Goal: Find specific page/section: Find specific page/section

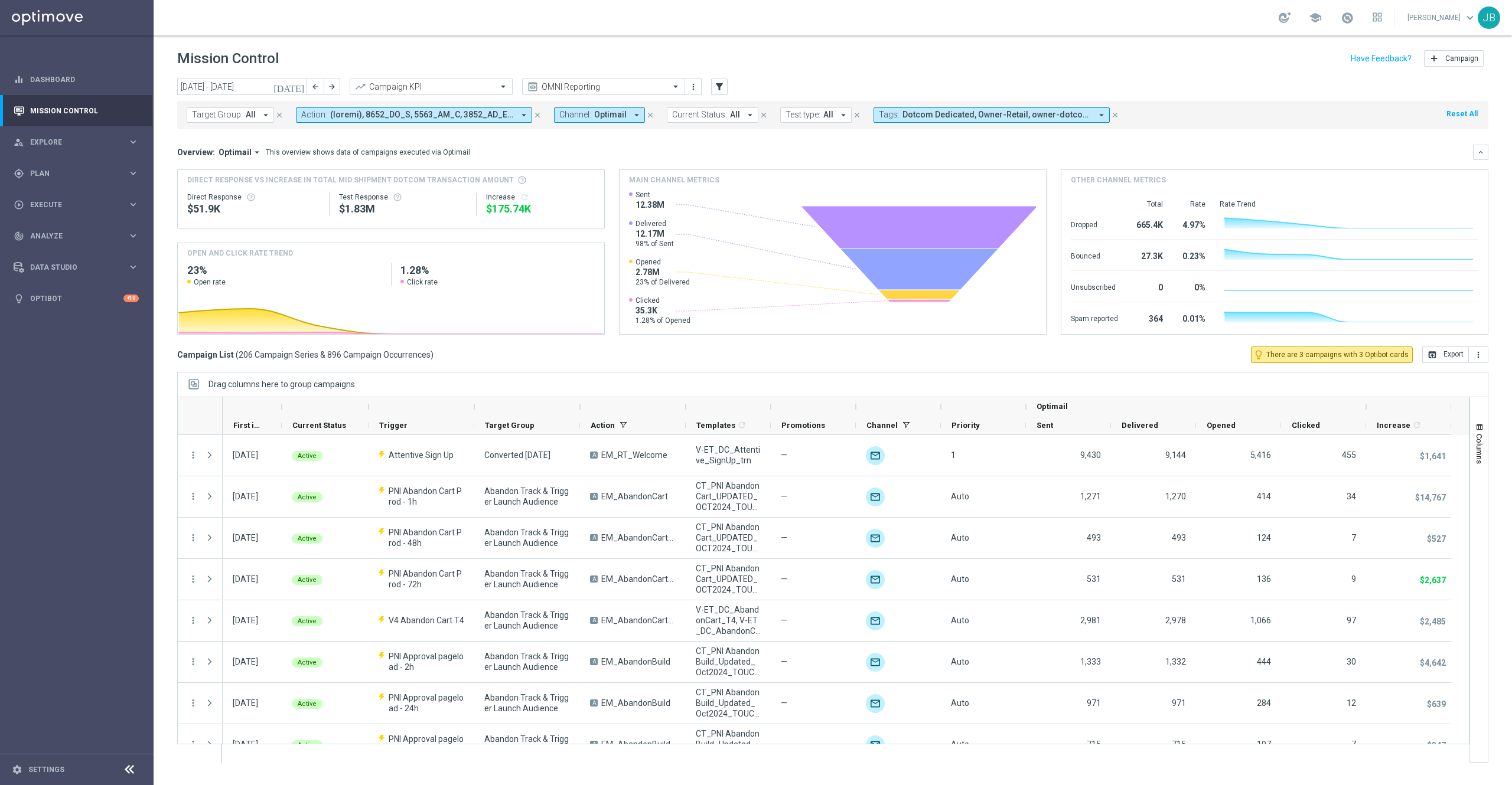
click at [937, 112] on span "Dotcom Dedicated, Owner-Retail, owner-dotcom-dedicated, owner-omni-dedicated, o…" at bounding box center [997, 114] width 189 height 10
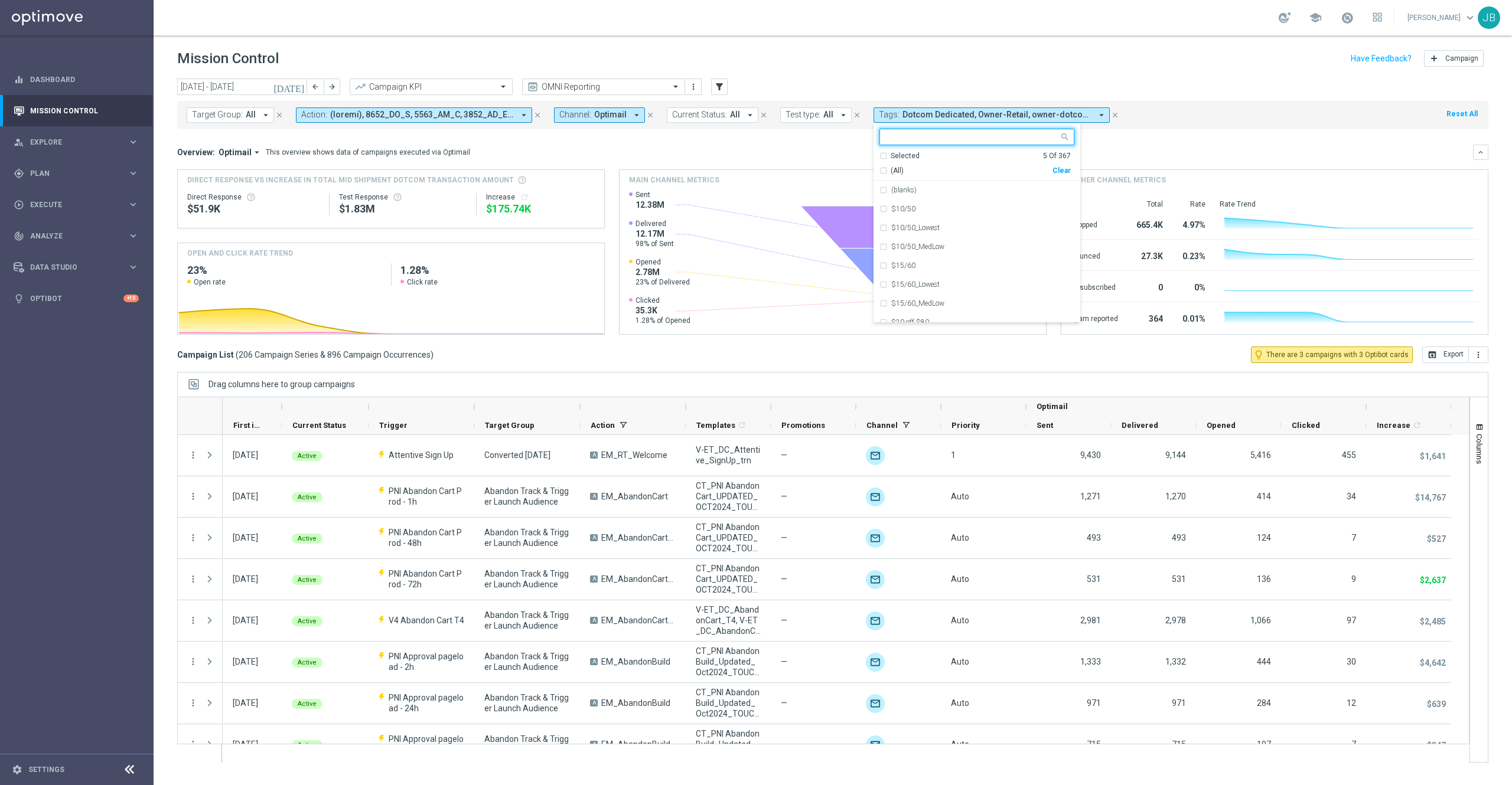
click at [880, 170] on div "(All)" at bounding box center [965, 171] width 173 height 10
click at [1155, 139] on mini-dashboard "Overview: Optimail arrow_drop_down This overview shows data of campaigns execut…" at bounding box center [832, 238] width 1311 height 217
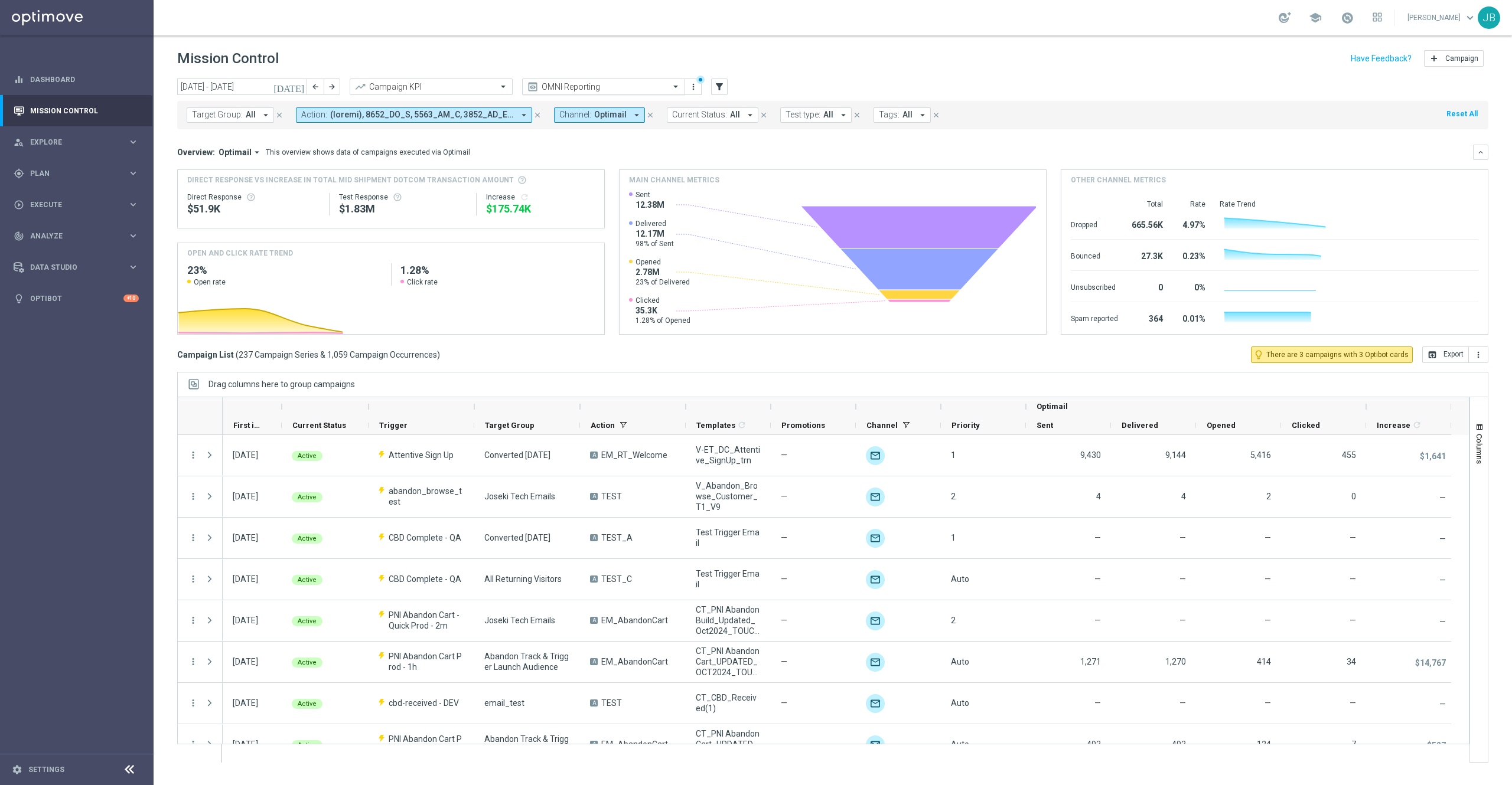
click at [637, 89] on input "text" at bounding box center [592, 87] width 127 height 10
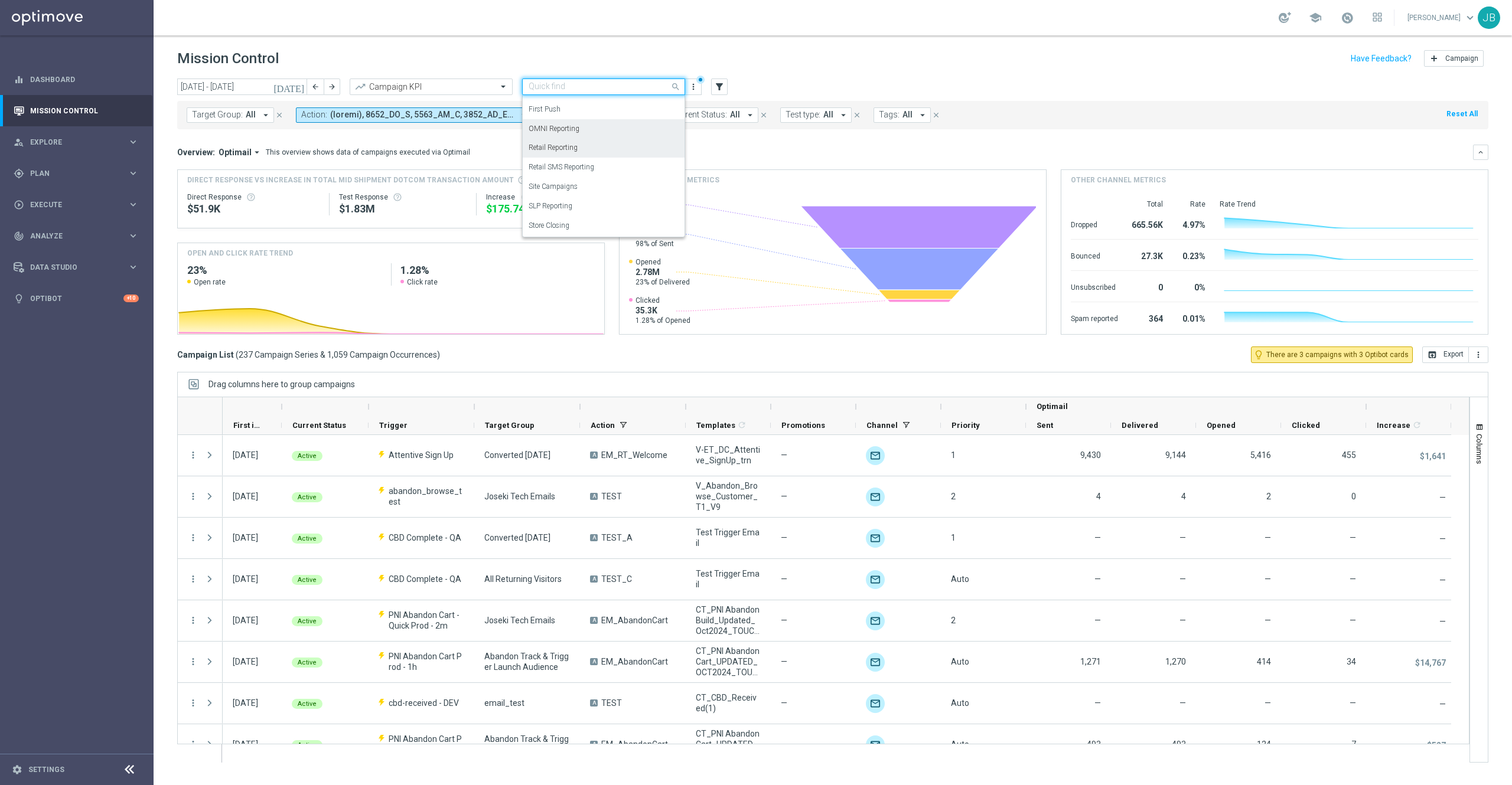
click at [591, 146] on div "Retail Reporting" at bounding box center [603, 147] width 150 height 20
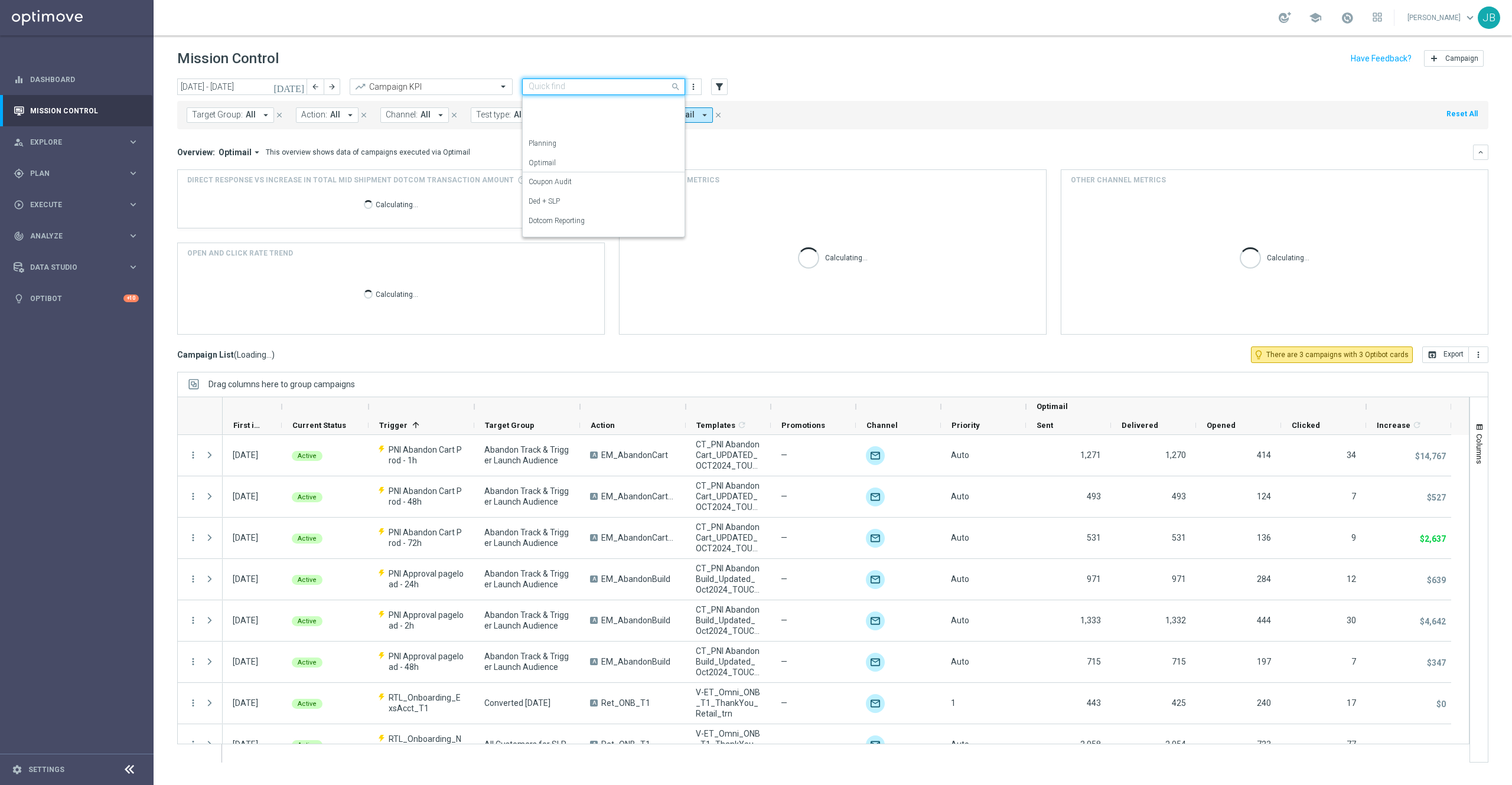
click at [600, 90] on input "text" at bounding box center [592, 87] width 127 height 10
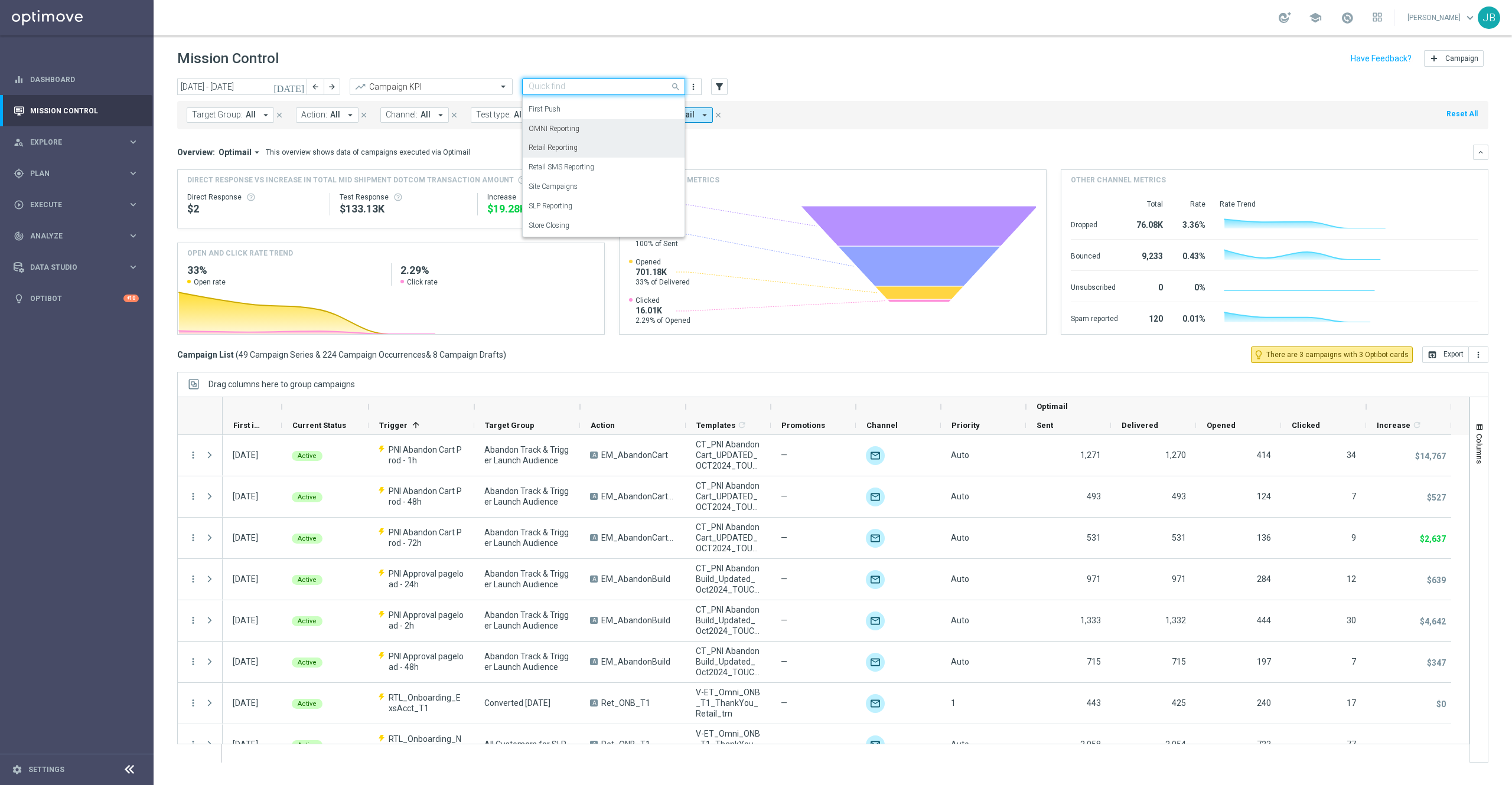
click at [576, 128] on label "OMNI Reporting" at bounding box center [554, 128] width 51 height 10
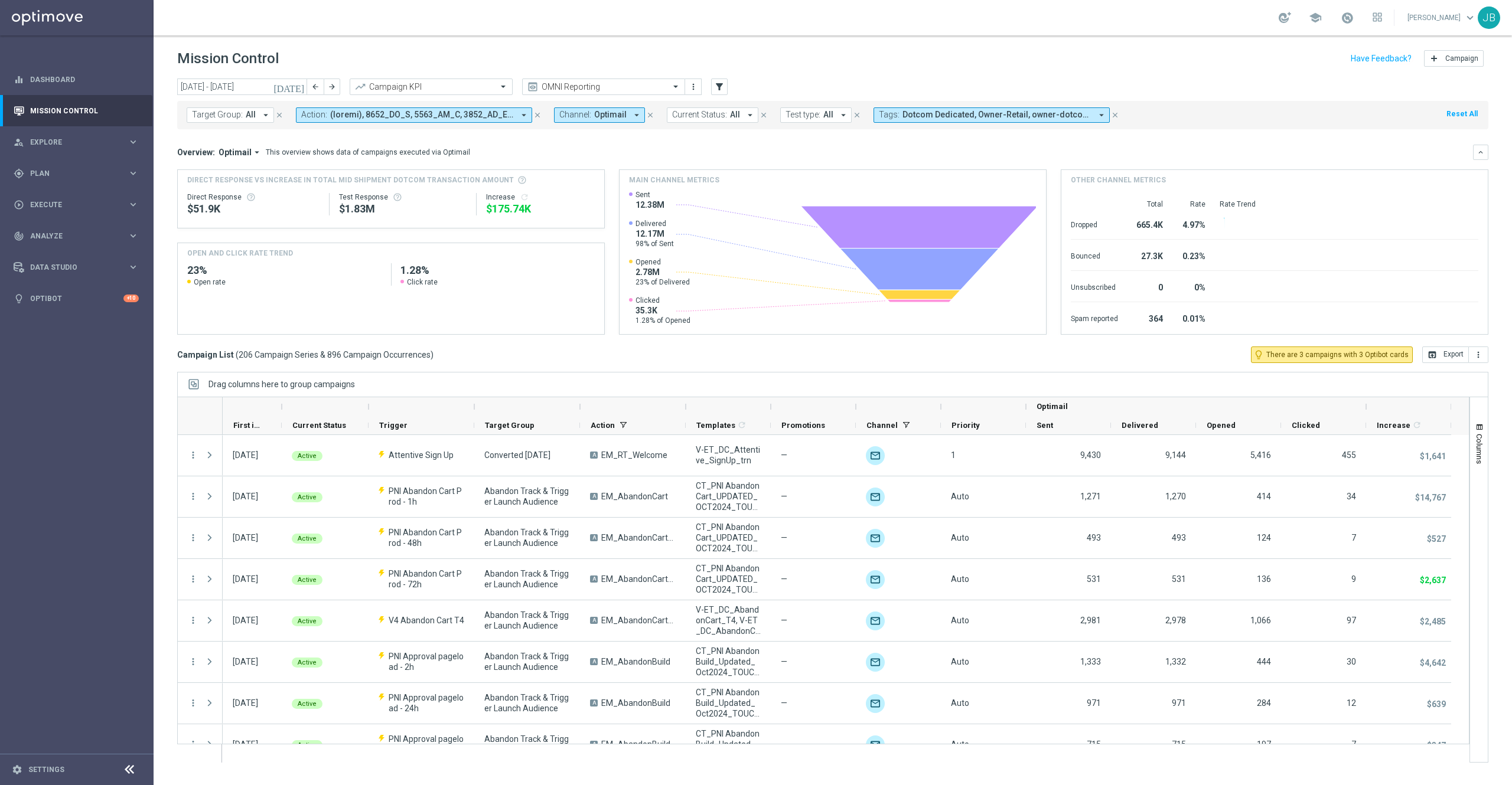
click at [924, 112] on span "Dotcom Dedicated, Owner-Retail, owner-dotcom-dedicated, owner-omni-dedicated, o…" at bounding box center [997, 114] width 189 height 10
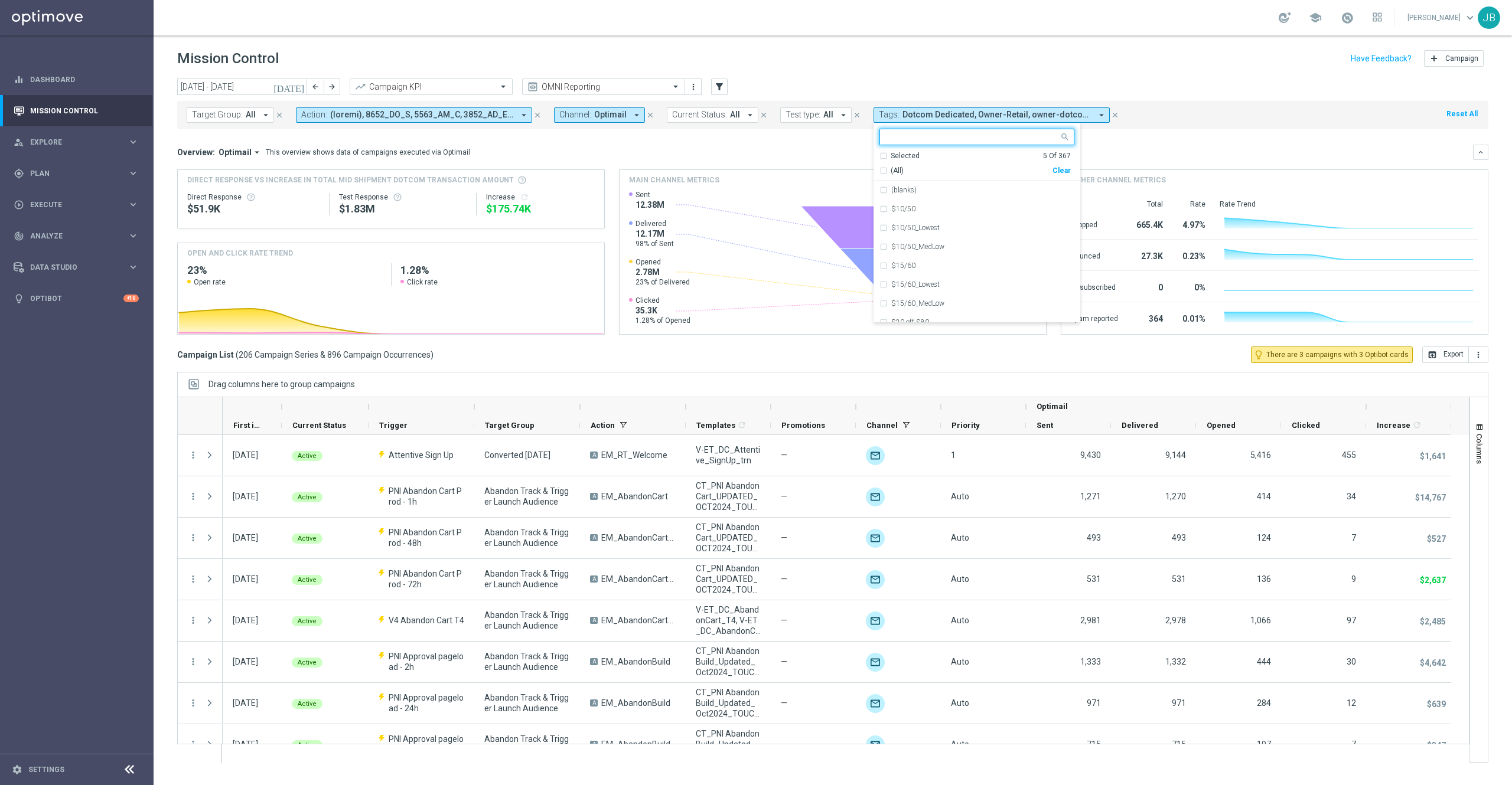
click at [879, 153] on div "Selected 5 Of 367" at bounding box center [974, 156] width 191 height 10
click at [882, 153] on div "Selected 5 Of 367" at bounding box center [974, 156] width 191 height 10
click at [883, 191] on div "Dedicated" at bounding box center [976, 190] width 195 height 19
type input "dedicated"
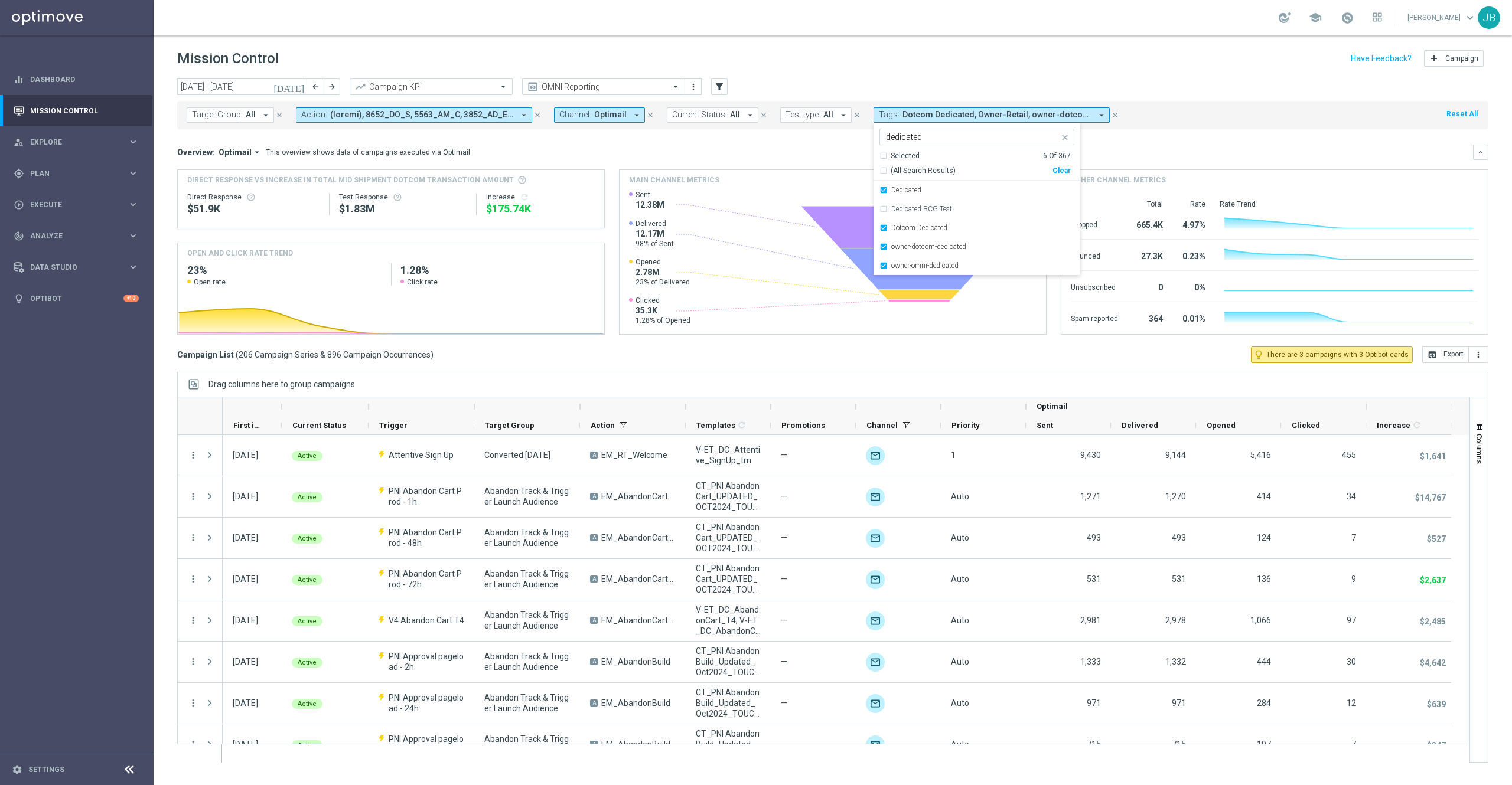
click at [1144, 147] on div "Overview: Optimail arrow_drop_down This overview shows data of campaigns execut…" at bounding box center [824, 152] width 1296 height 10
click at [1061, 115] on span "Dedicated, Dotcom Dedicated, Owner-Retail, owner-dotcom-dedicated, owner-omni-d…" at bounding box center [997, 114] width 189 height 10
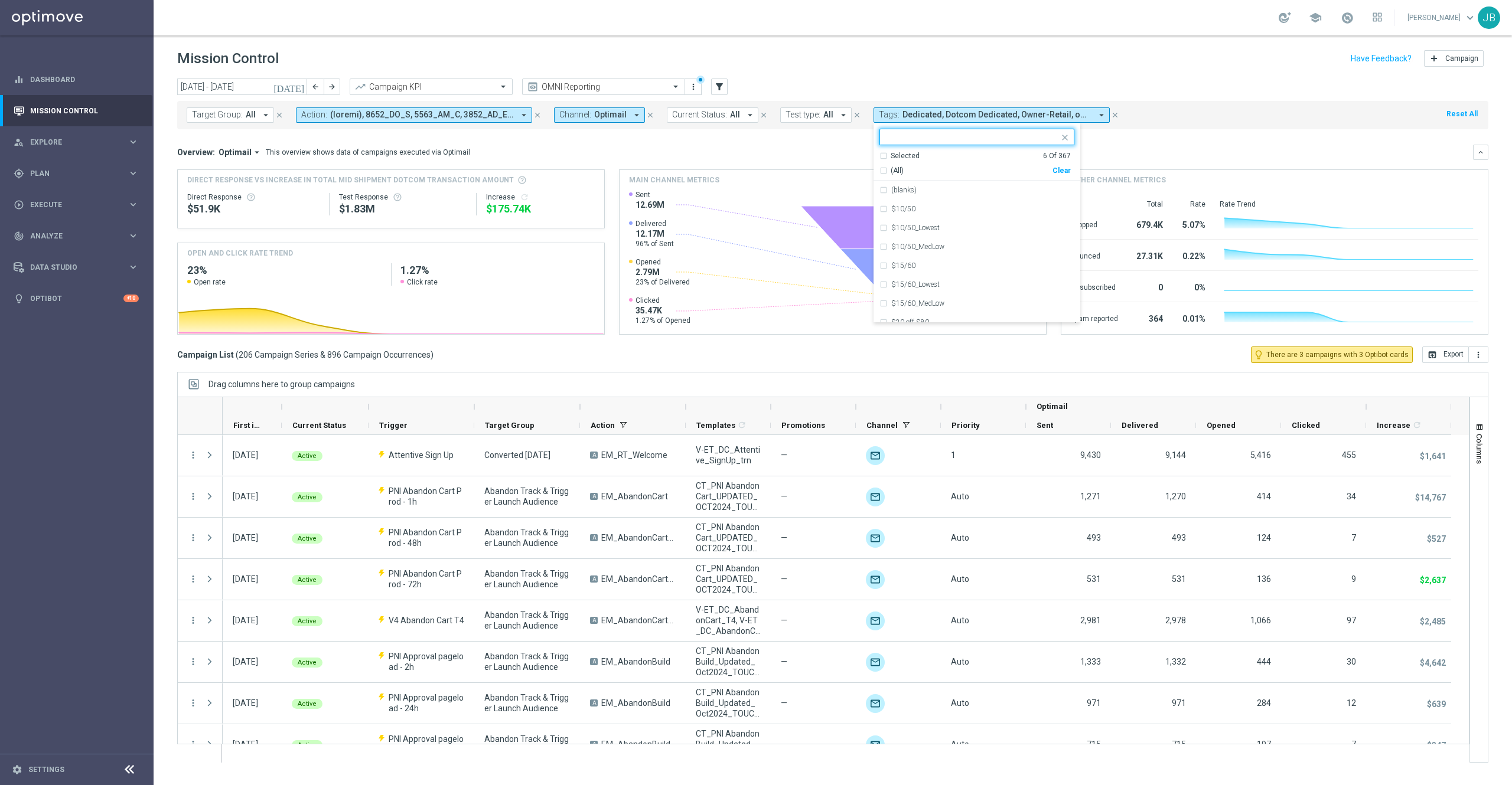
click at [880, 155] on div "Selected 6 Of 367" at bounding box center [974, 156] width 191 height 10
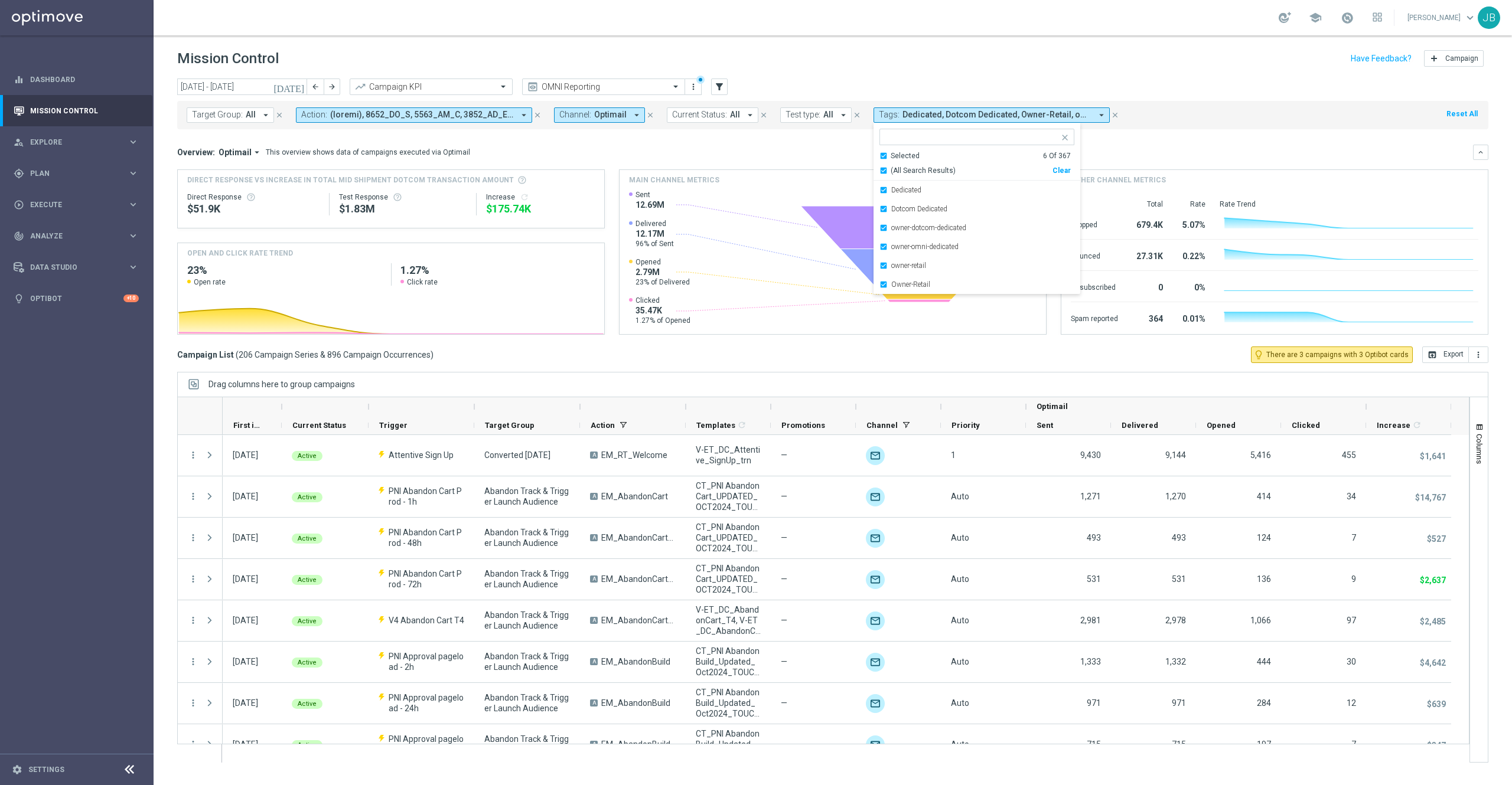
click at [1206, 150] on div "Overview: Optimail arrow_drop_down This overview shows data of campaigns execut…" at bounding box center [824, 152] width 1296 height 10
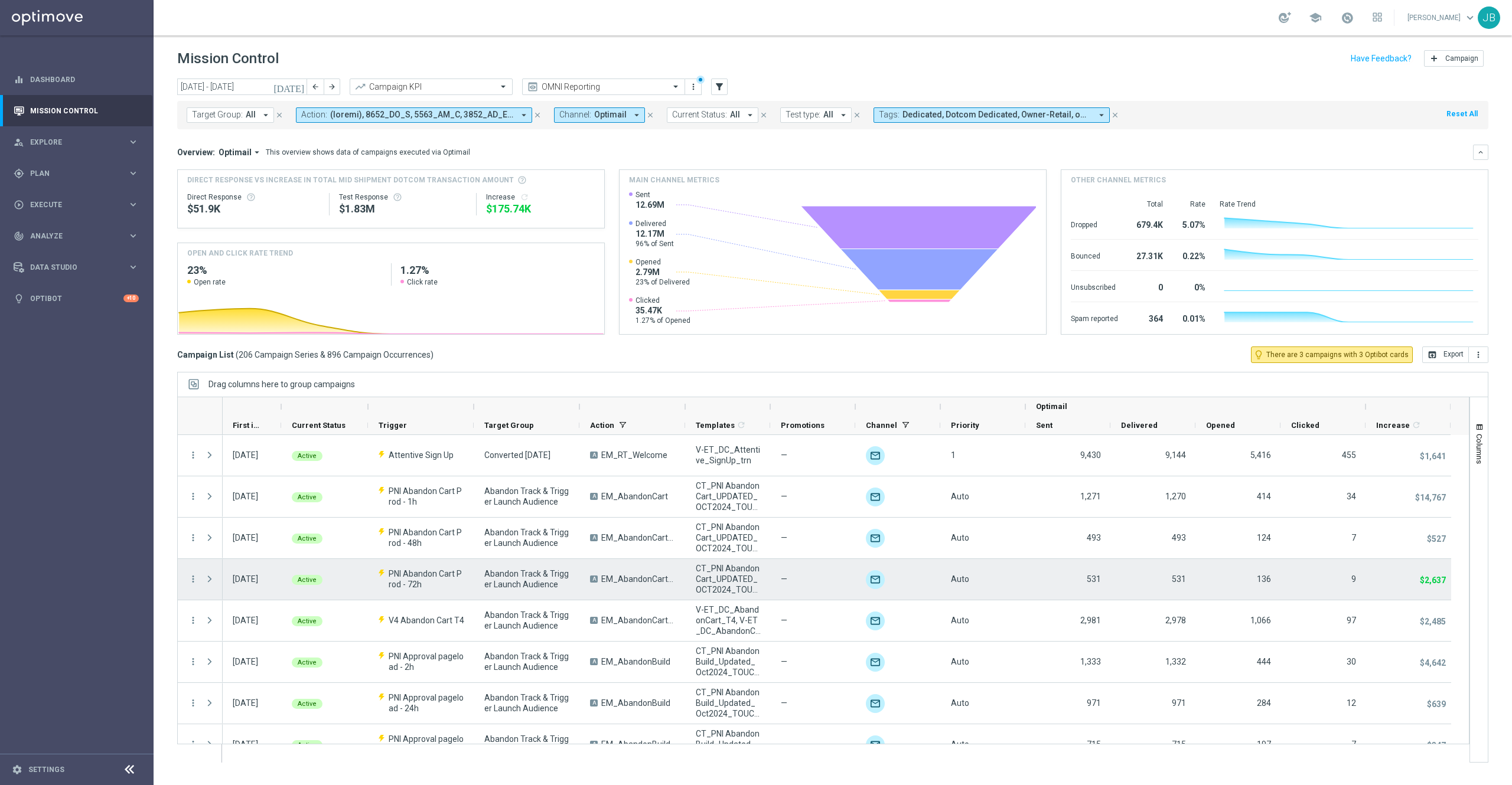
scroll to position [0, 1]
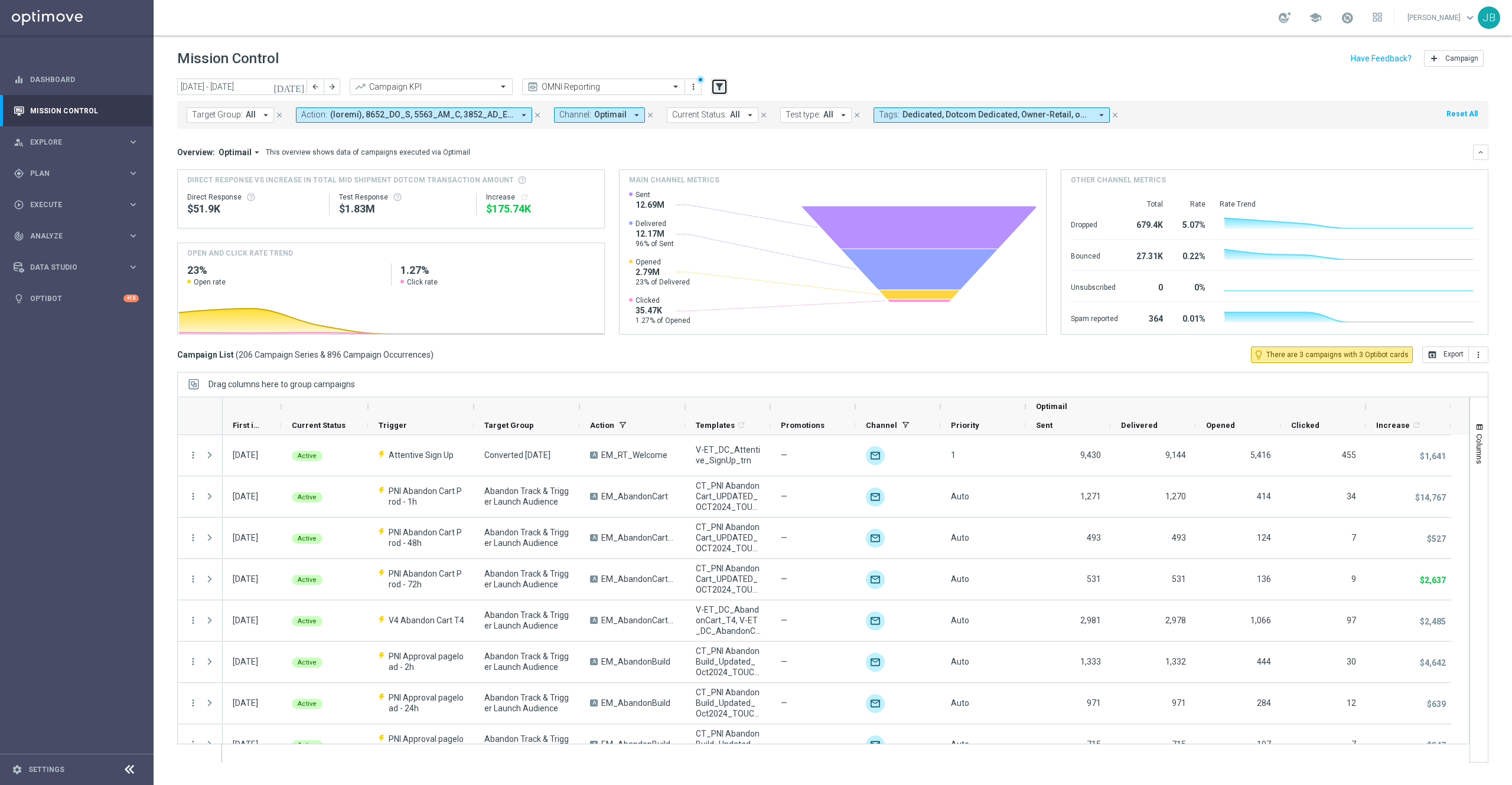
click at [721, 87] on icon "filter_alt" at bounding box center [718, 86] width 10 height 10
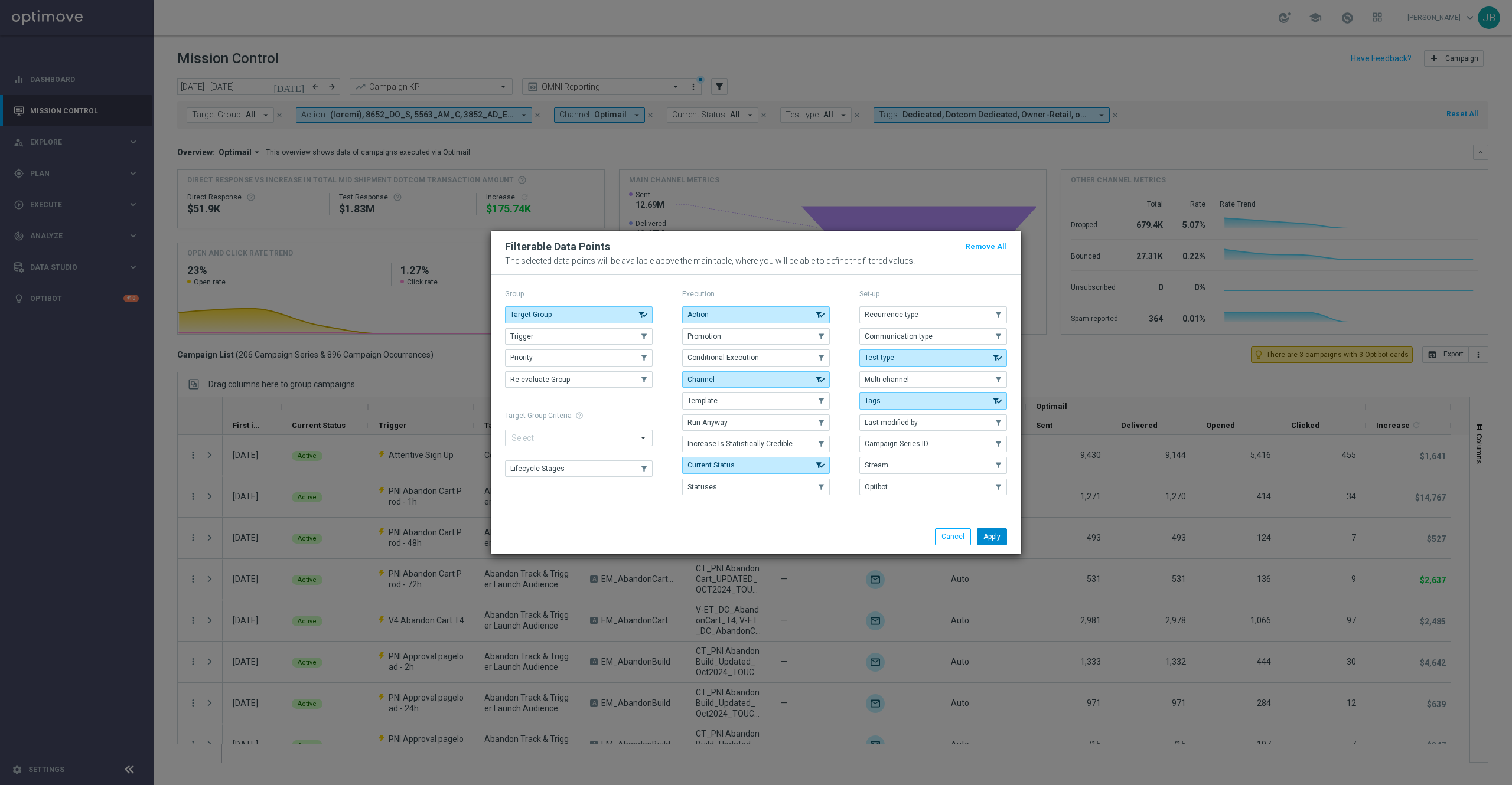
click at [993, 538] on button "Apply" at bounding box center [992, 536] width 30 height 16
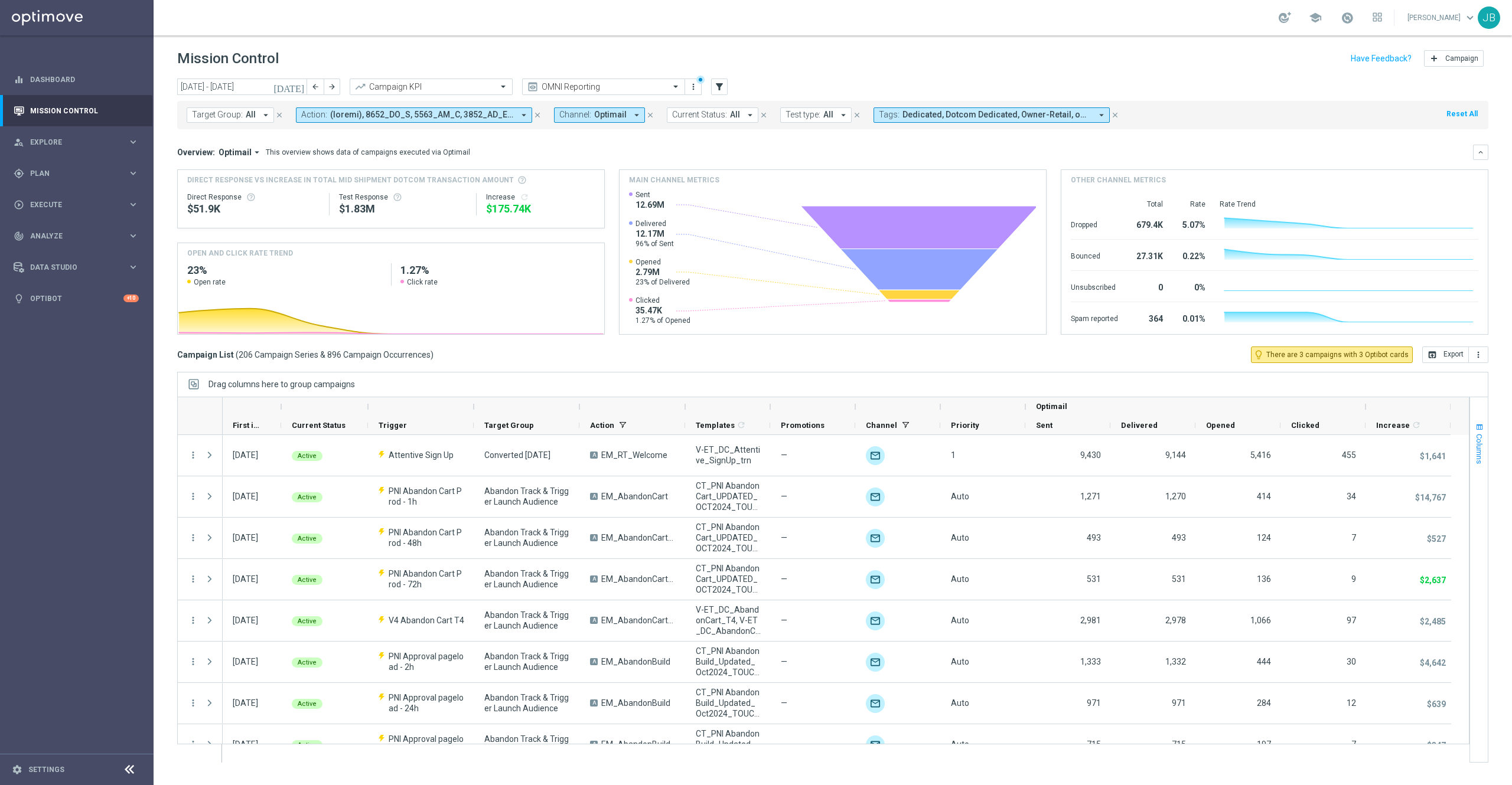
click at [1481, 432] on span "button" at bounding box center [1479, 427] width 9 height 9
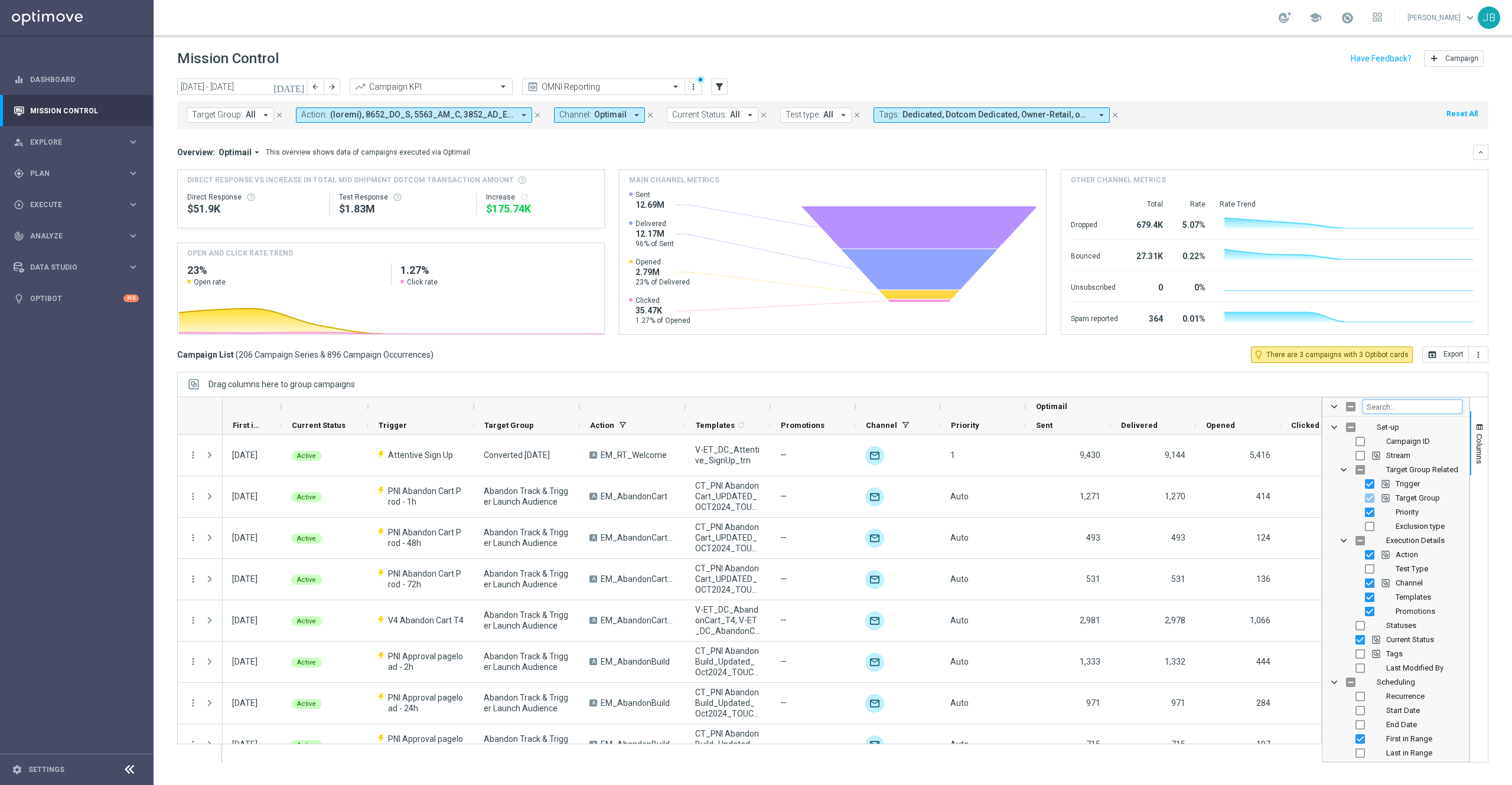
click at [1401, 406] on input "Filter Columns Input" at bounding box center [1413, 406] width 100 height 14
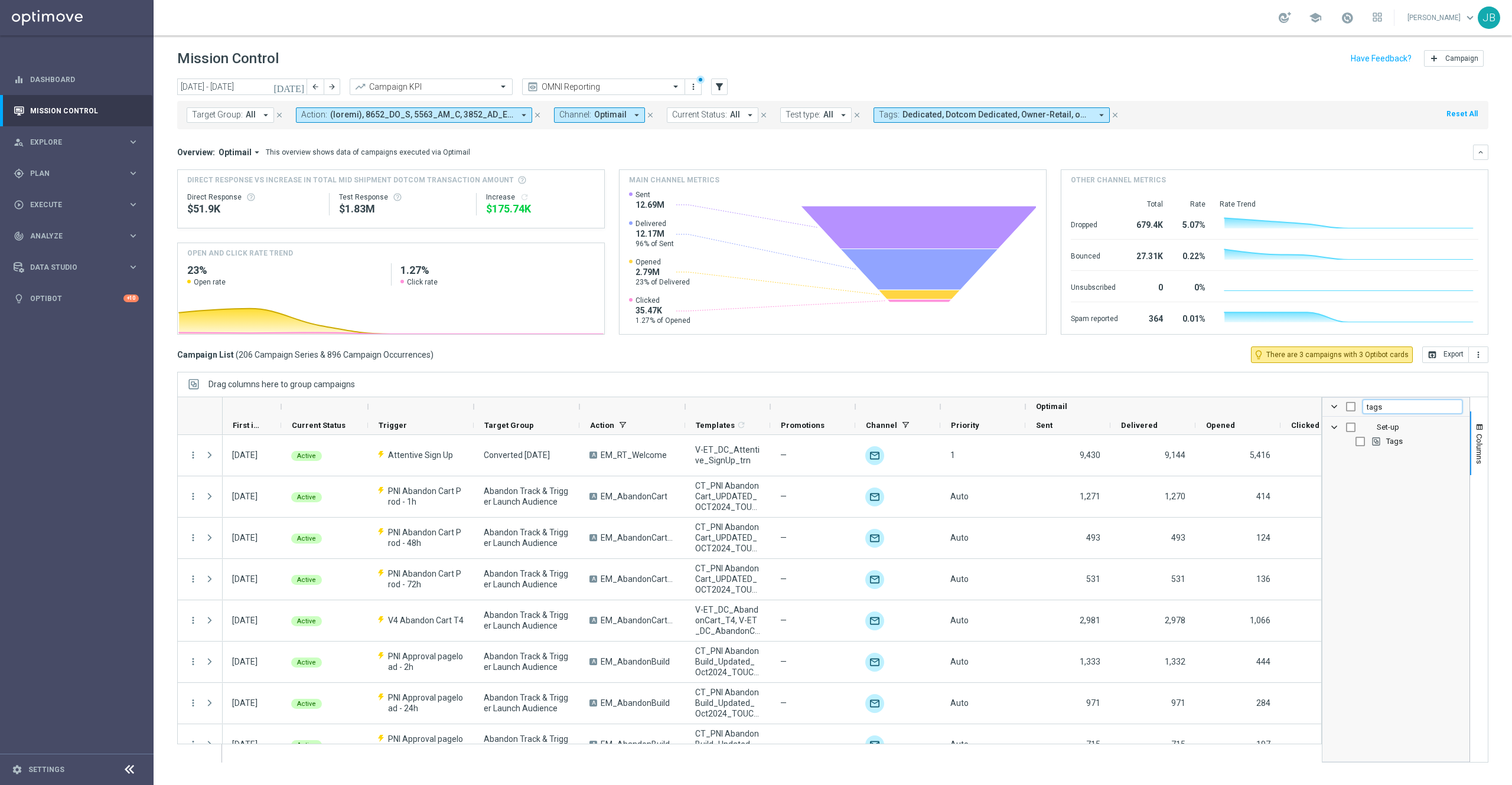
type input "tags"
click at [1359, 443] on input "Press SPACE to toggle visibility (hidden)" at bounding box center [1360, 441] width 9 height 9
checkbox input "true"
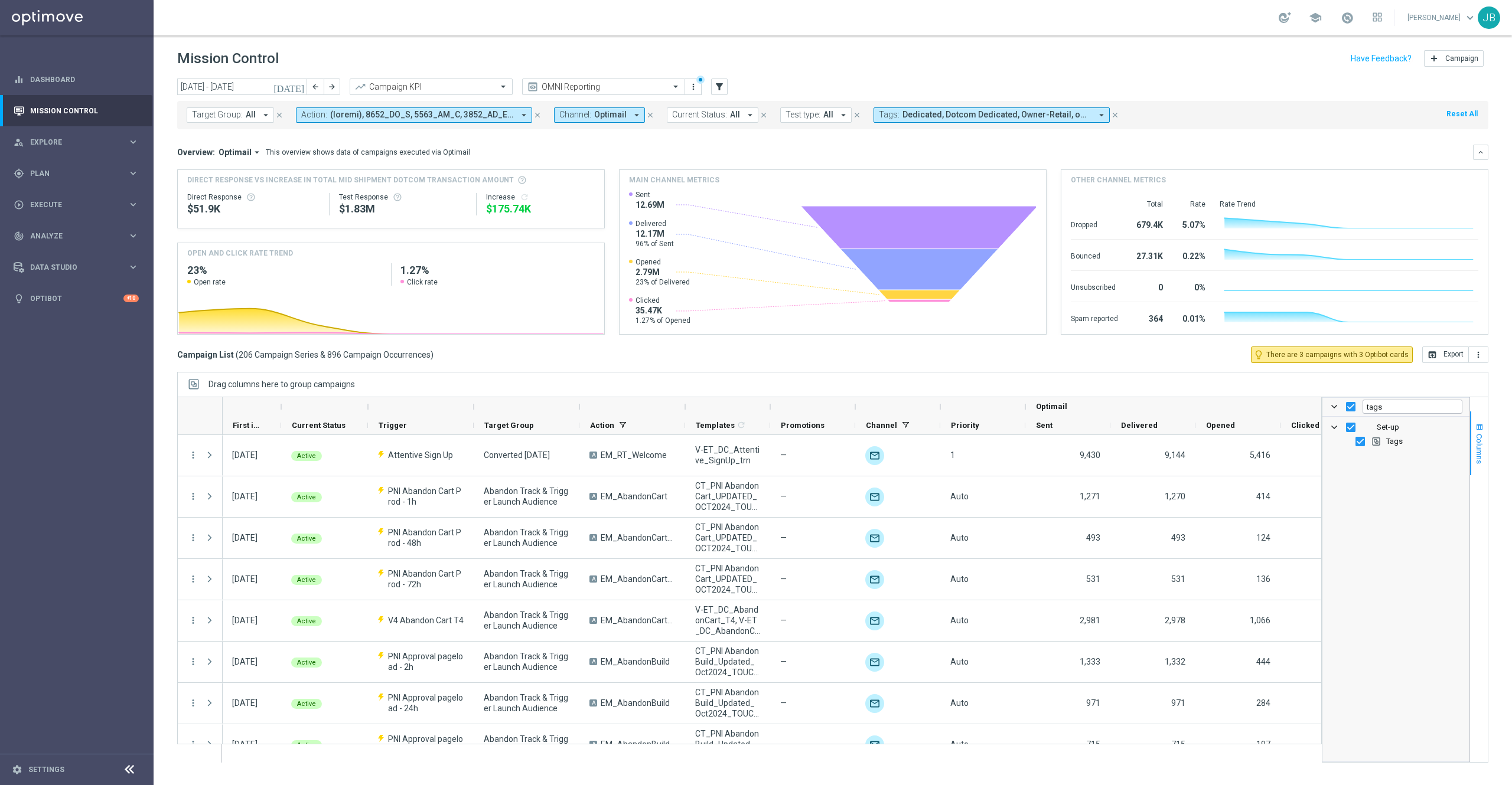
click at [1476, 450] on span "Columns" at bounding box center [1479, 449] width 9 height 30
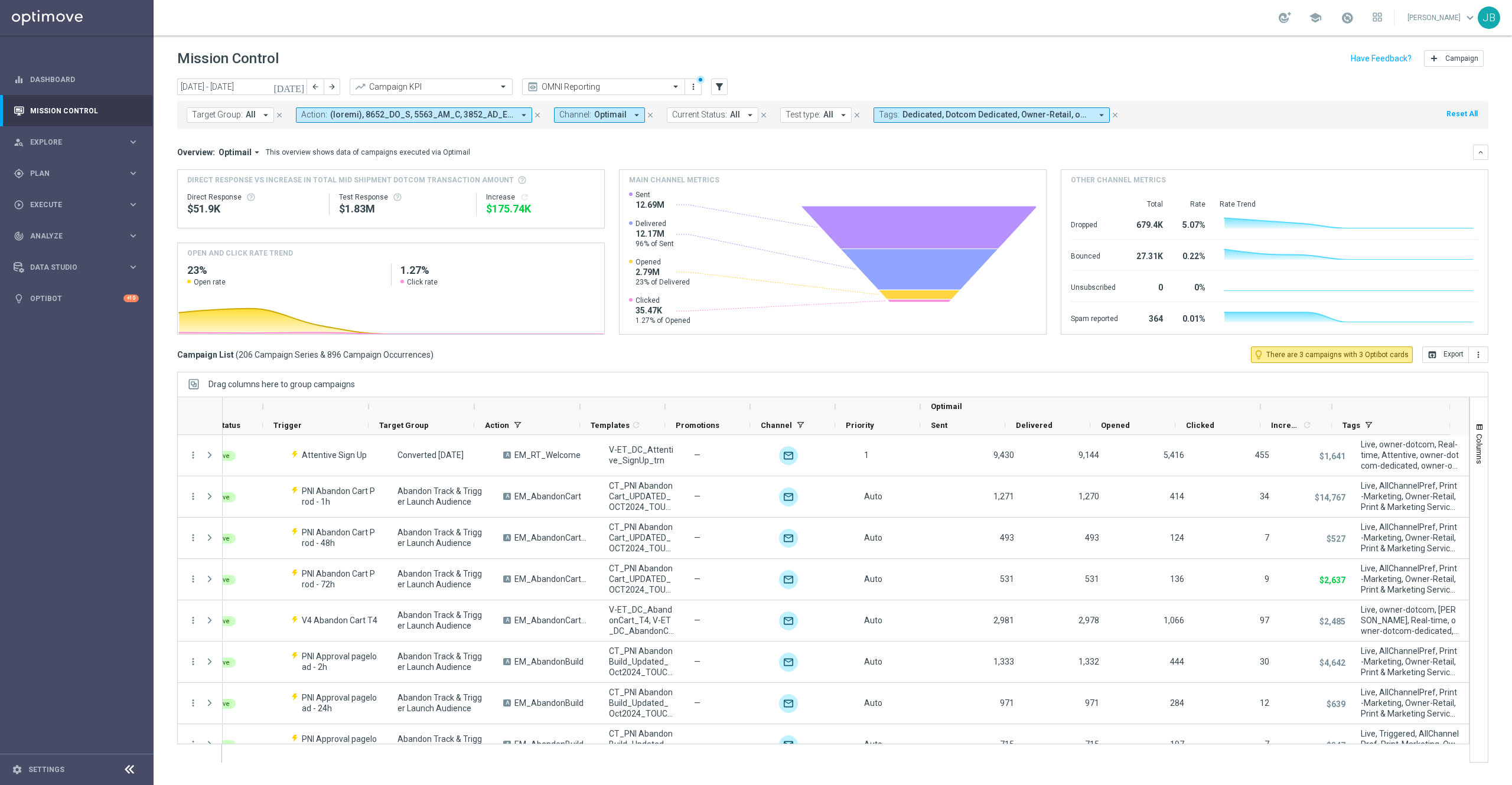
scroll to position [0, 105]
drag, startPoint x: 1332, startPoint y: 408, endPoint x: 1242, endPoint y: 415, distance: 90.3
click at [1242, 415] on div "Optimail" at bounding box center [783, 407] width 1332 height 19
drag, startPoint x: 1329, startPoint y: 406, endPoint x: 1246, endPoint y: 413, distance: 83.3
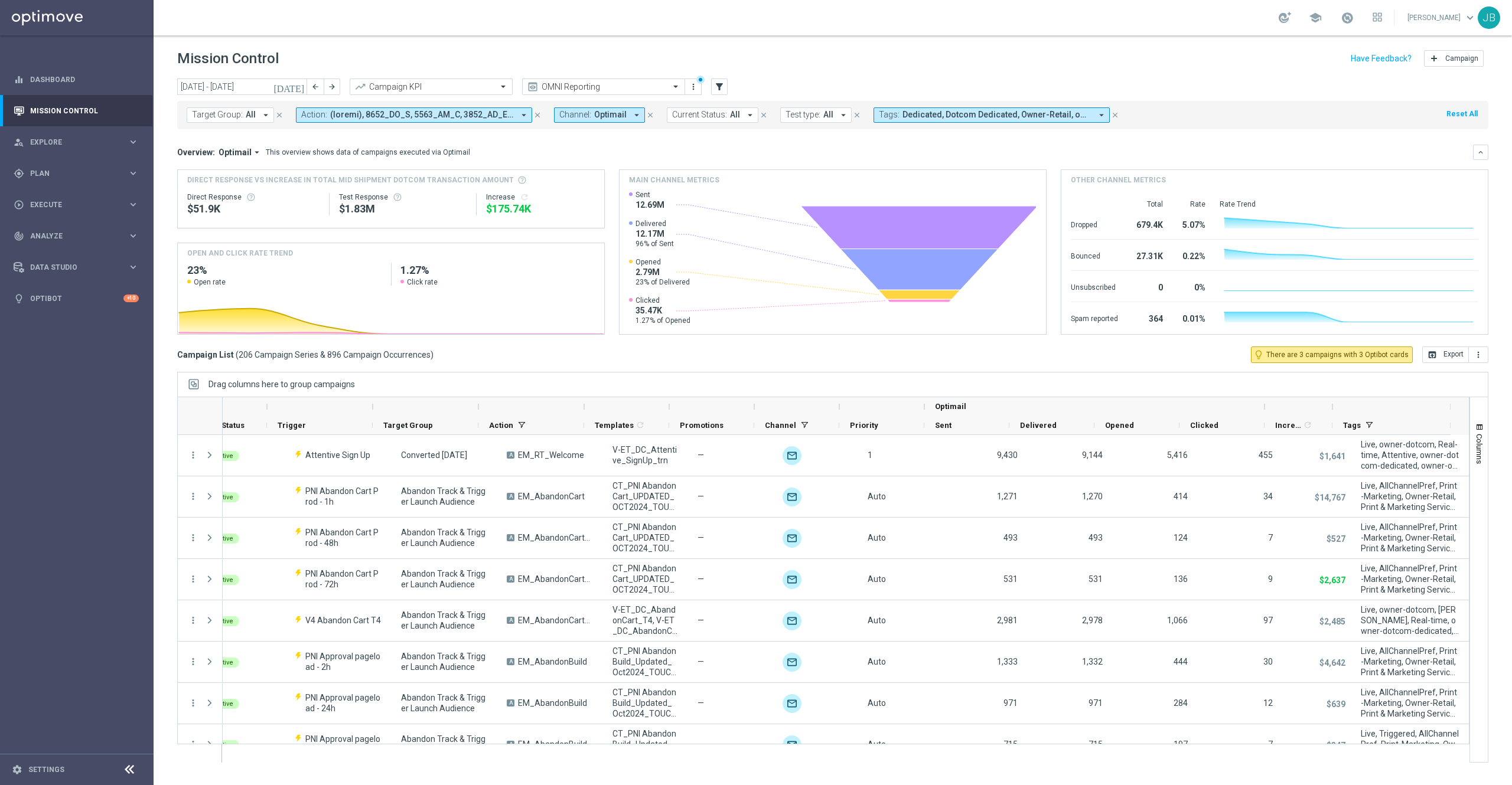
click at [1246, 413] on div "Optimail" at bounding box center [785, 407] width 1330 height 19
click at [1005, 115] on span "Dedicated, Dotcom Dedicated, Owner-Retail, owner-dotcom-dedicated, owner-omni-d…" at bounding box center [997, 114] width 189 height 10
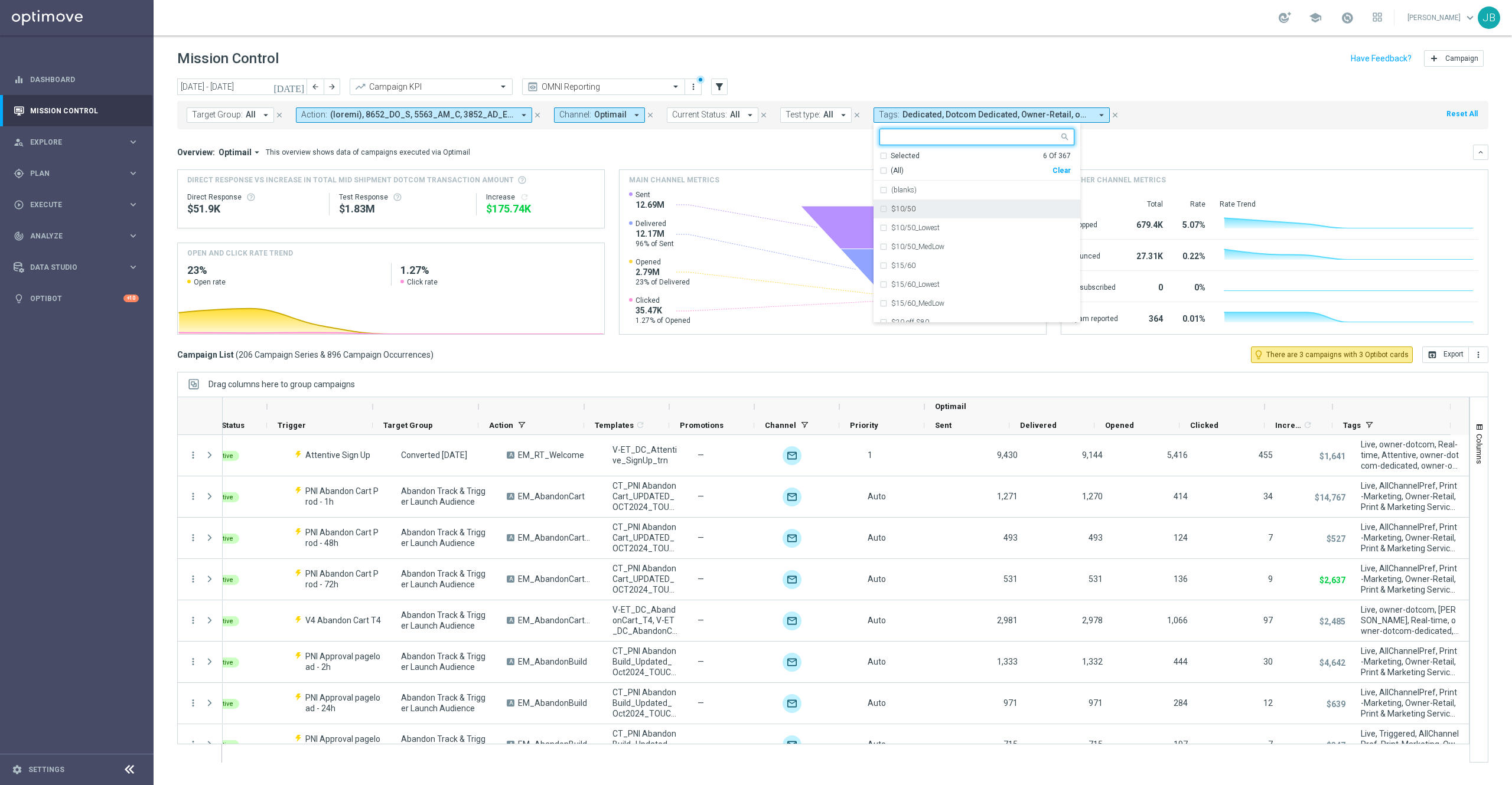
click at [882, 153] on div "Selected 6 Of 367" at bounding box center [974, 156] width 191 height 10
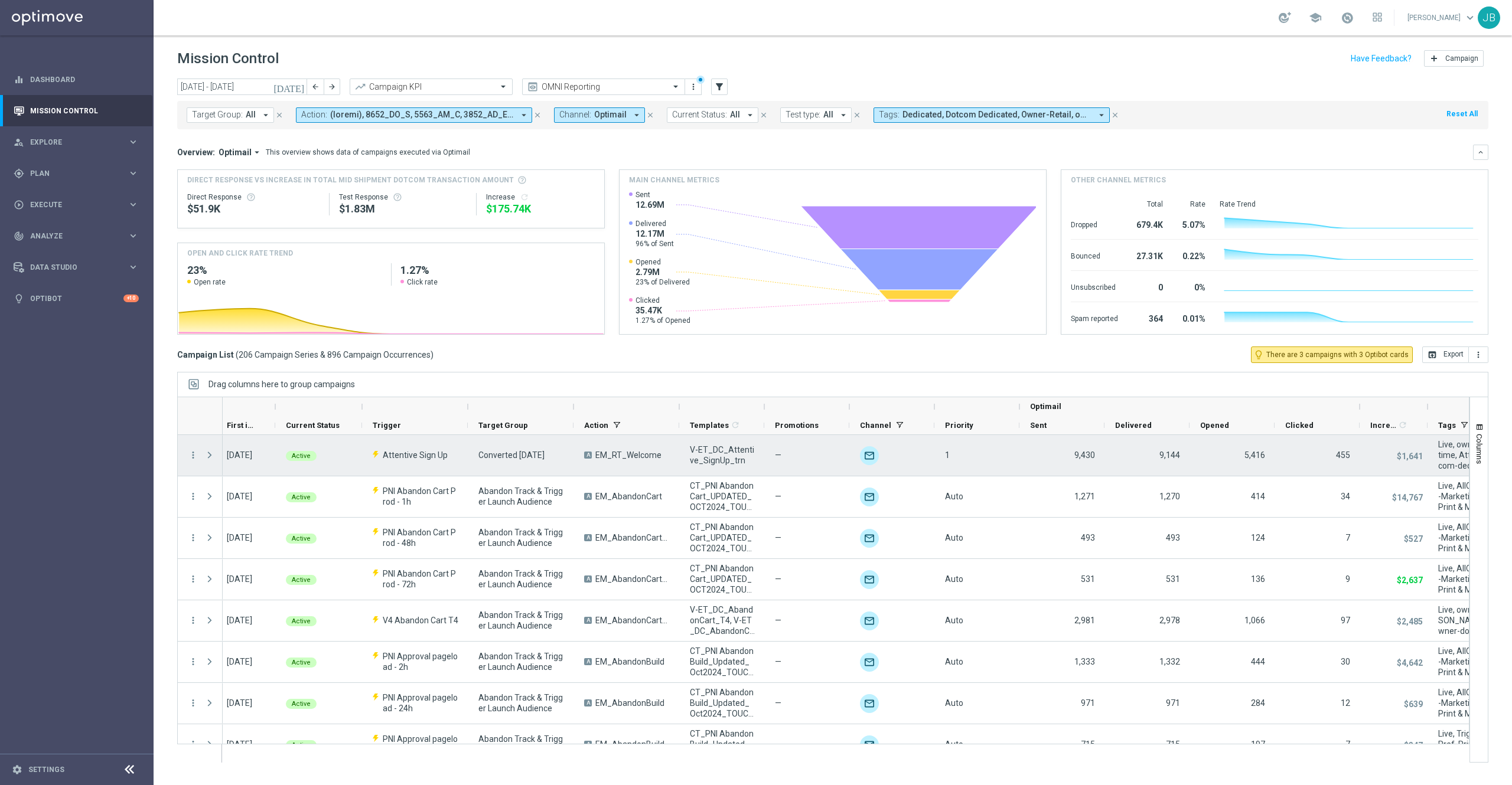
scroll to position [0, 0]
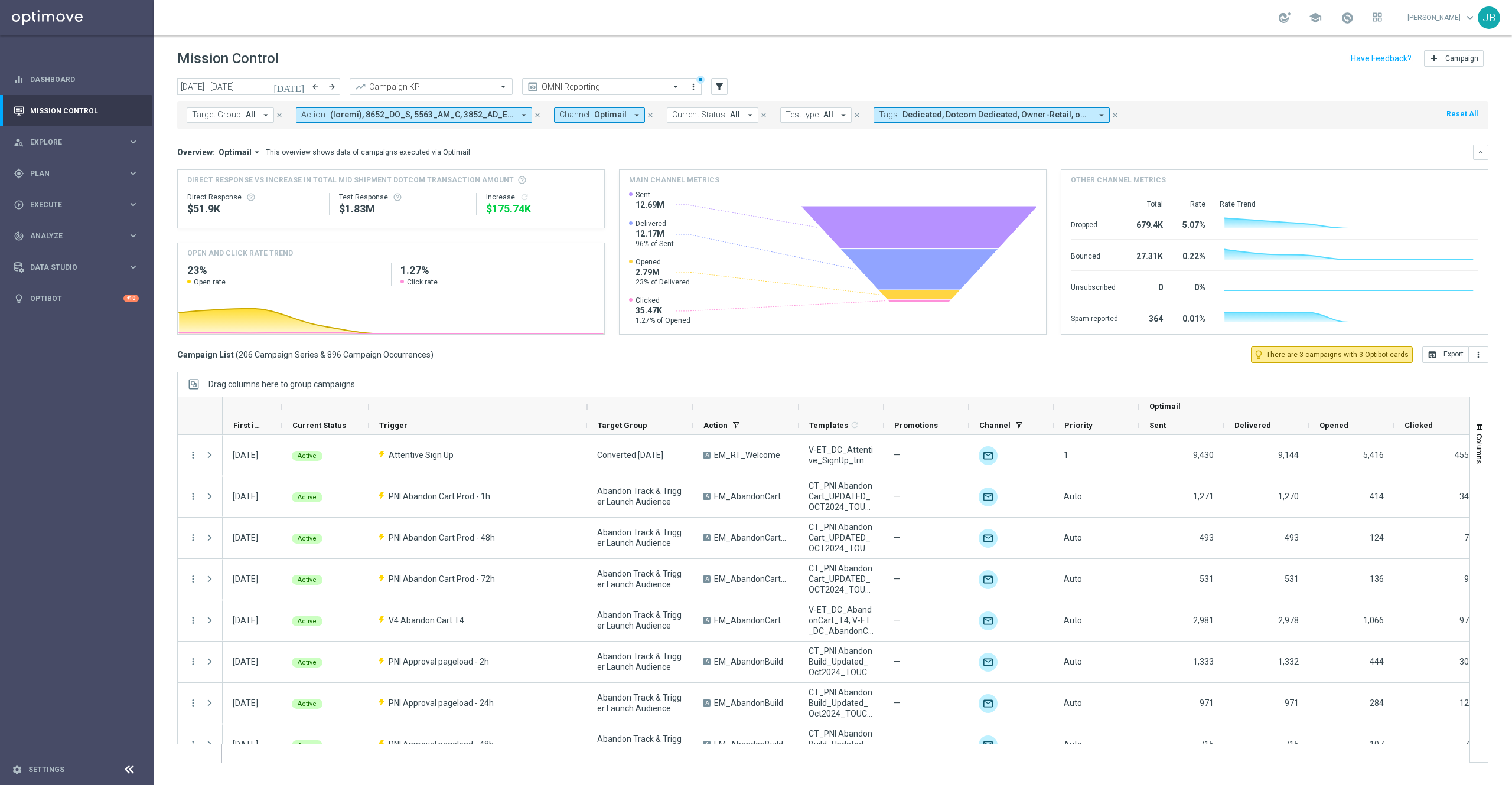
drag, startPoint x: 472, startPoint y: 405, endPoint x: 625, endPoint y: 418, distance: 153.6
click at [625, 418] on div "Optimail" at bounding box center [944, 417] width 1442 height 38
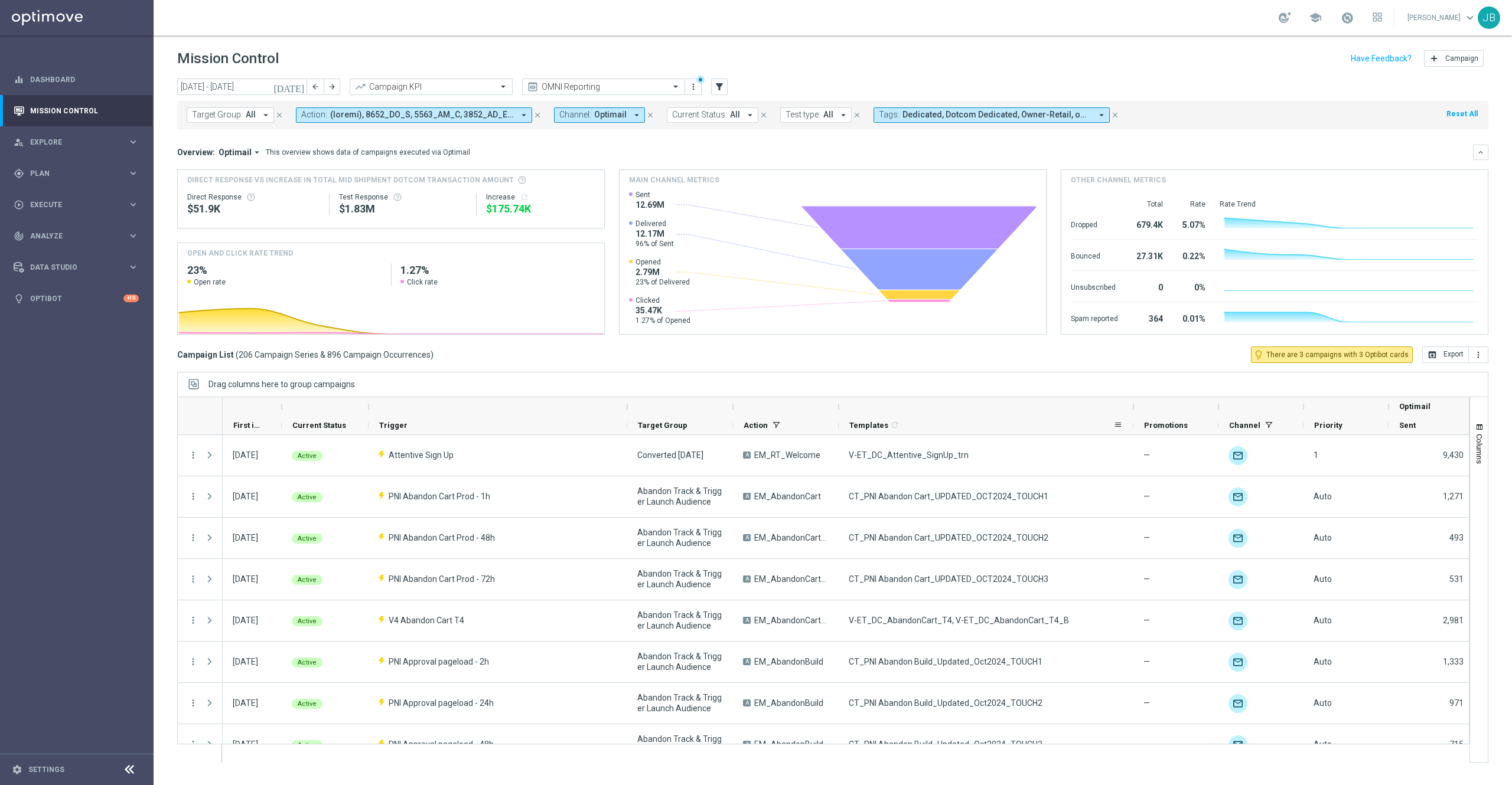
drag, startPoint x: 921, startPoint y: 406, endPoint x: 1131, endPoint y: 429, distance: 211.3
click at [1131, 429] on div "Optimail First in Range" at bounding box center [1069, 417] width 1692 height 38
click at [59, 106] on link "Mission Control" at bounding box center [84, 111] width 109 height 31
